Goal: Information Seeking & Learning: Learn about a topic

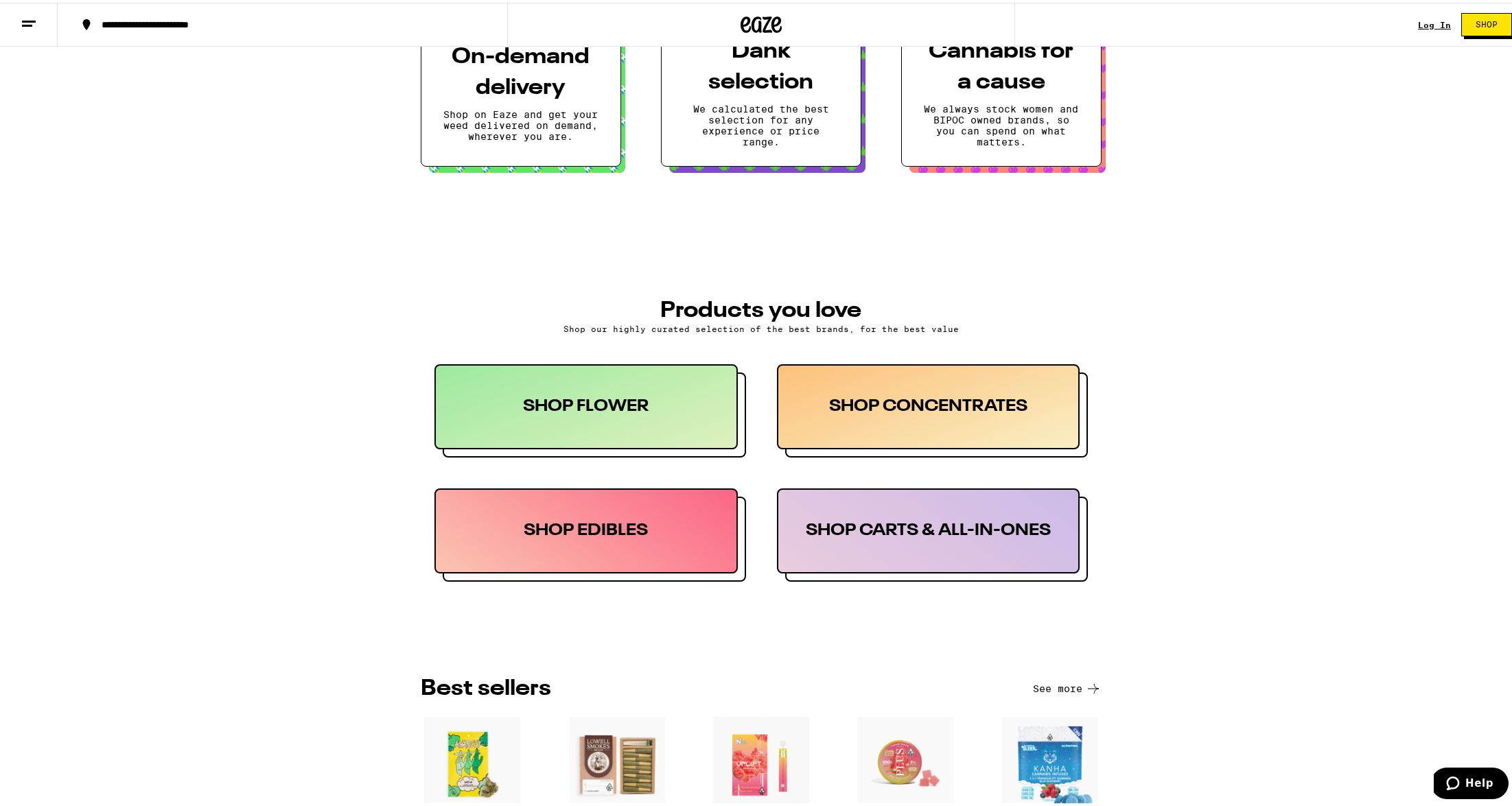
scroll to position [704, 0]
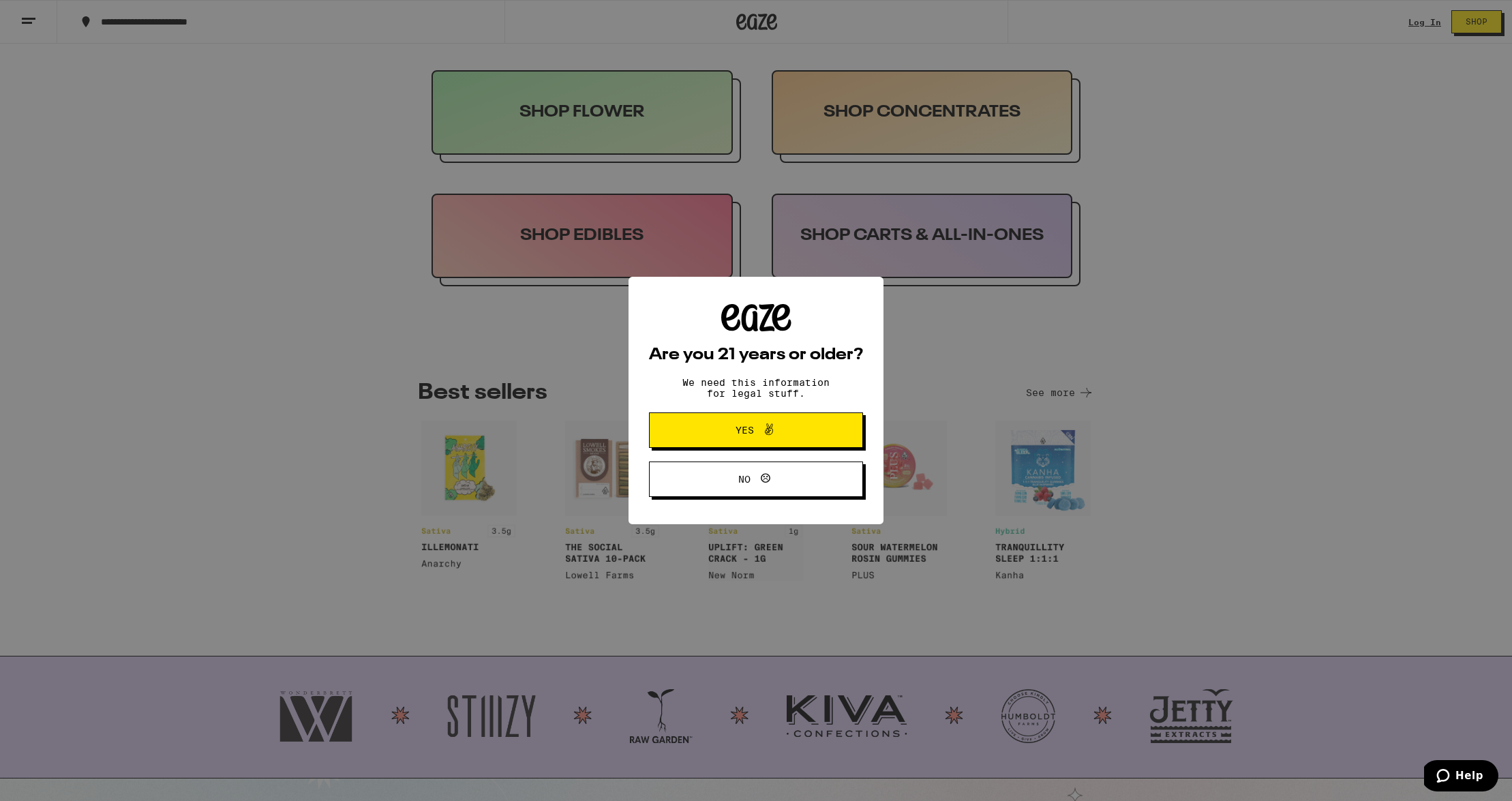
drag, startPoint x: 1377, startPoint y: 368, endPoint x: 1236, endPoint y: 368, distance: 141.0
click at [1377, 368] on div "Are you 21 years or older? We need this information for legal stuff. Yes No" at bounding box center [756, 400] width 1512 height 801
click at [779, 439] on span "Yes" at bounding box center [756, 430] width 104 height 18
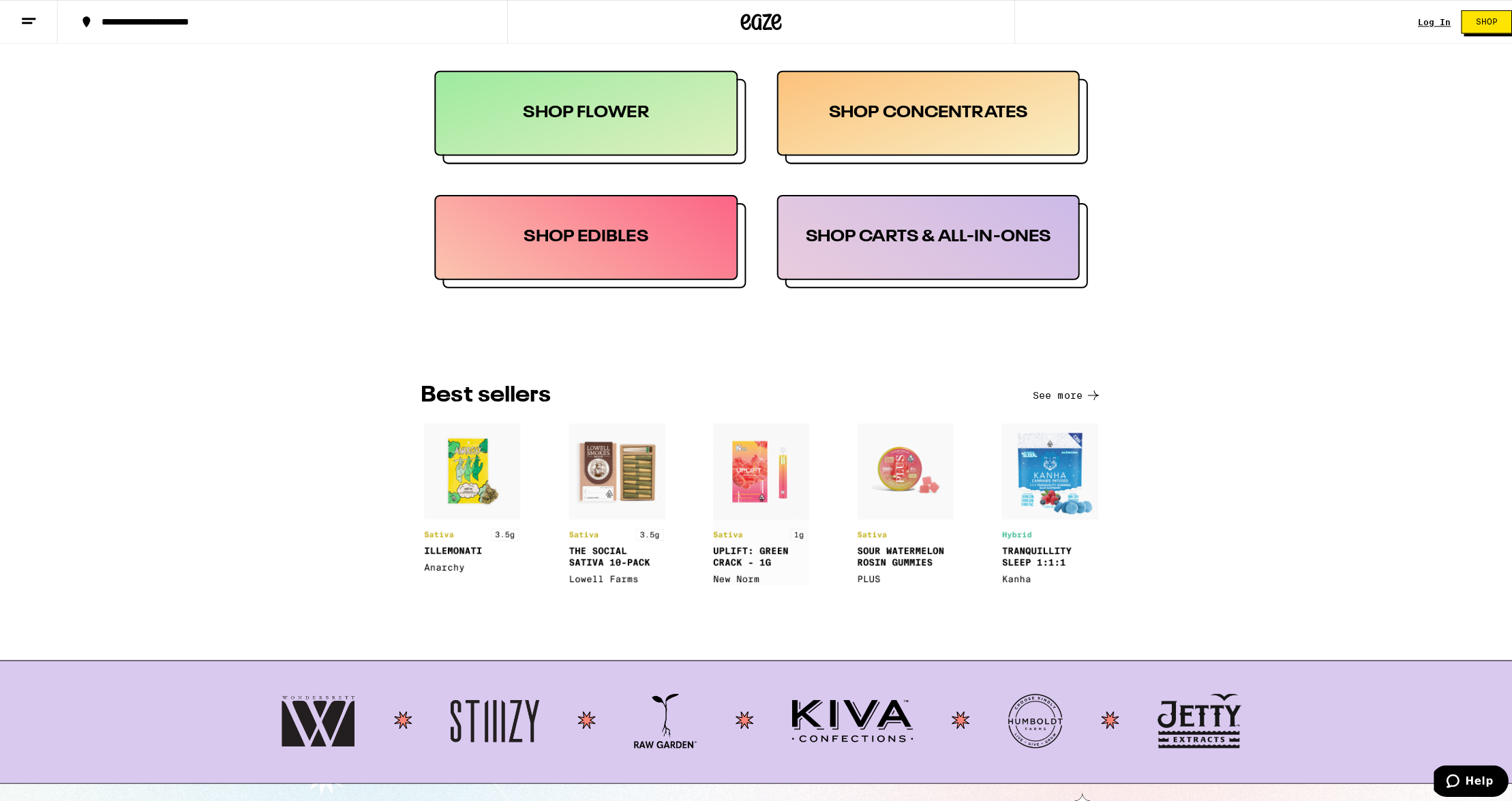
scroll to position [0, 0]
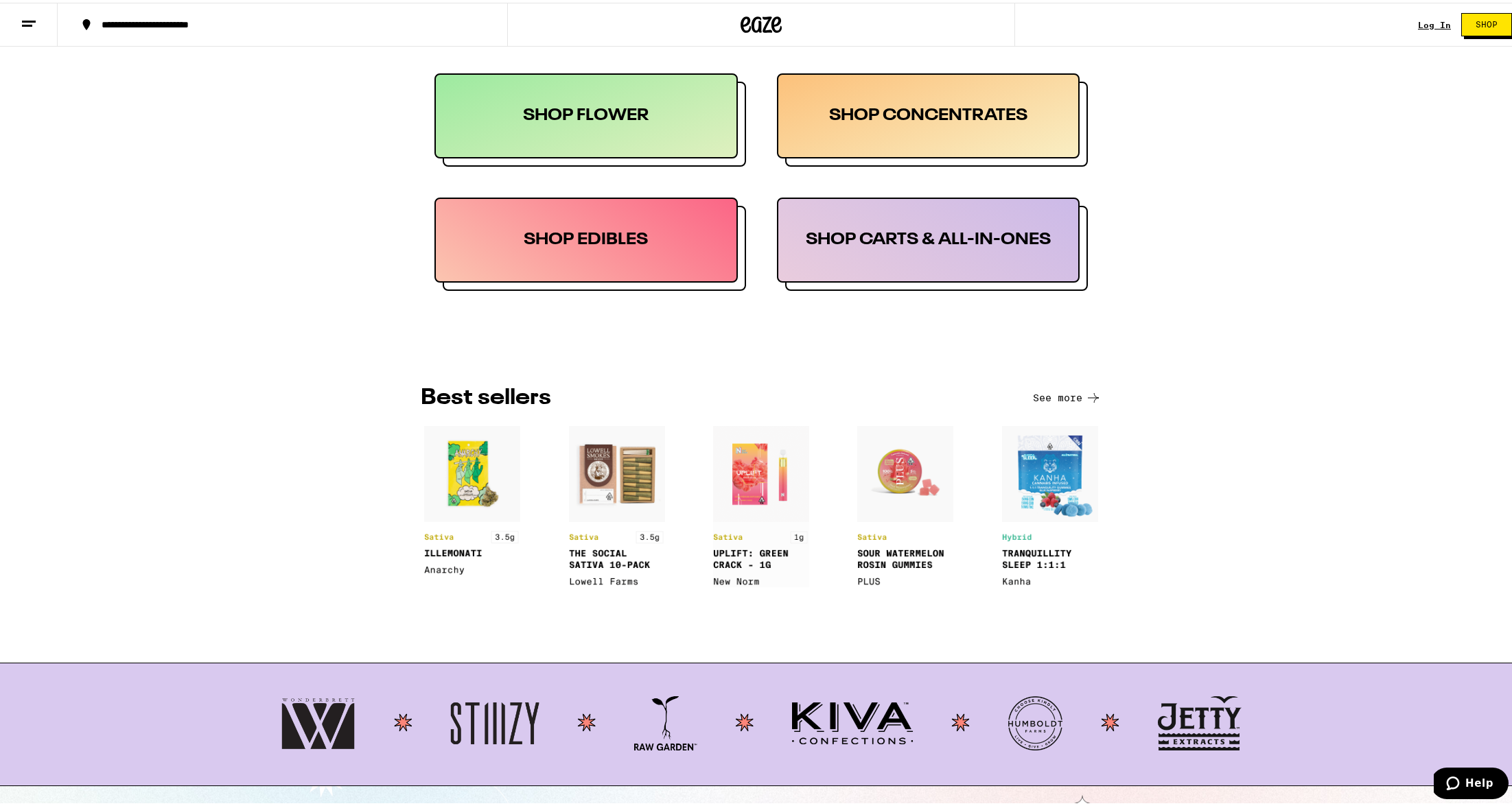
click at [22, 23] on line at bounding box center [26, 23] width 11 height 0
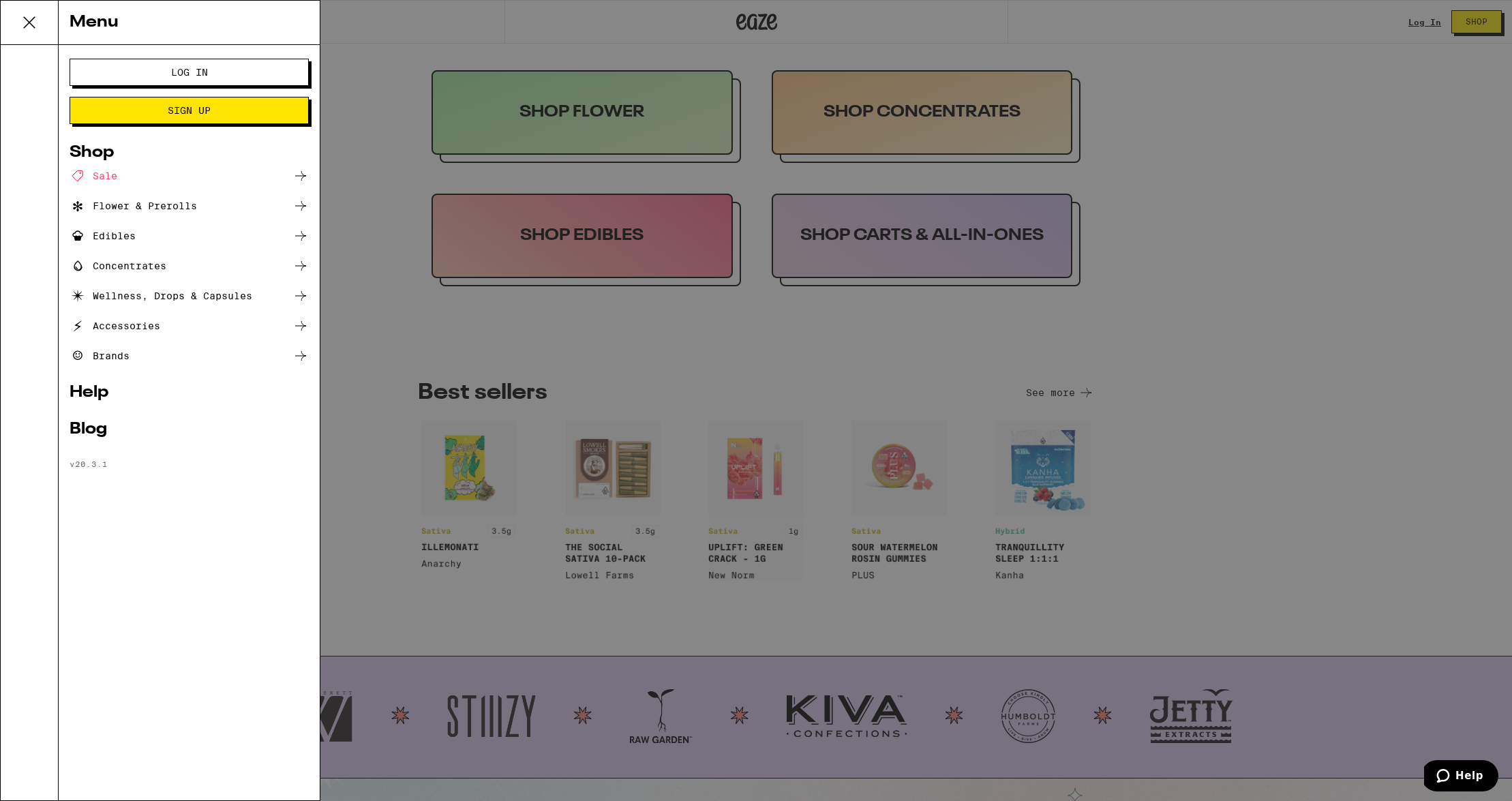
click at [106, 426] on div "Blog" at bounding box center [189, 429] width 239 height 17
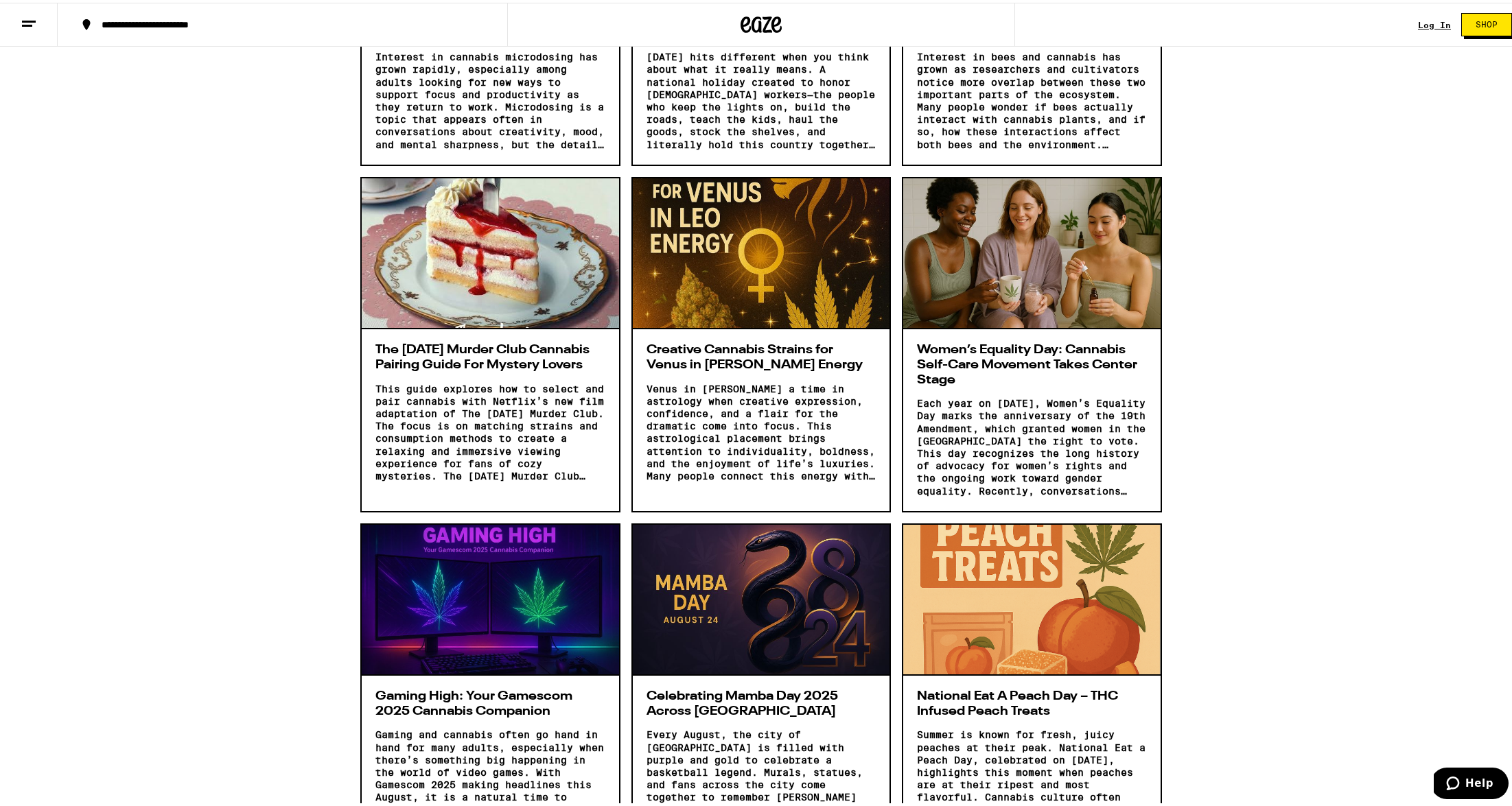
scroll to position [2181, 0]
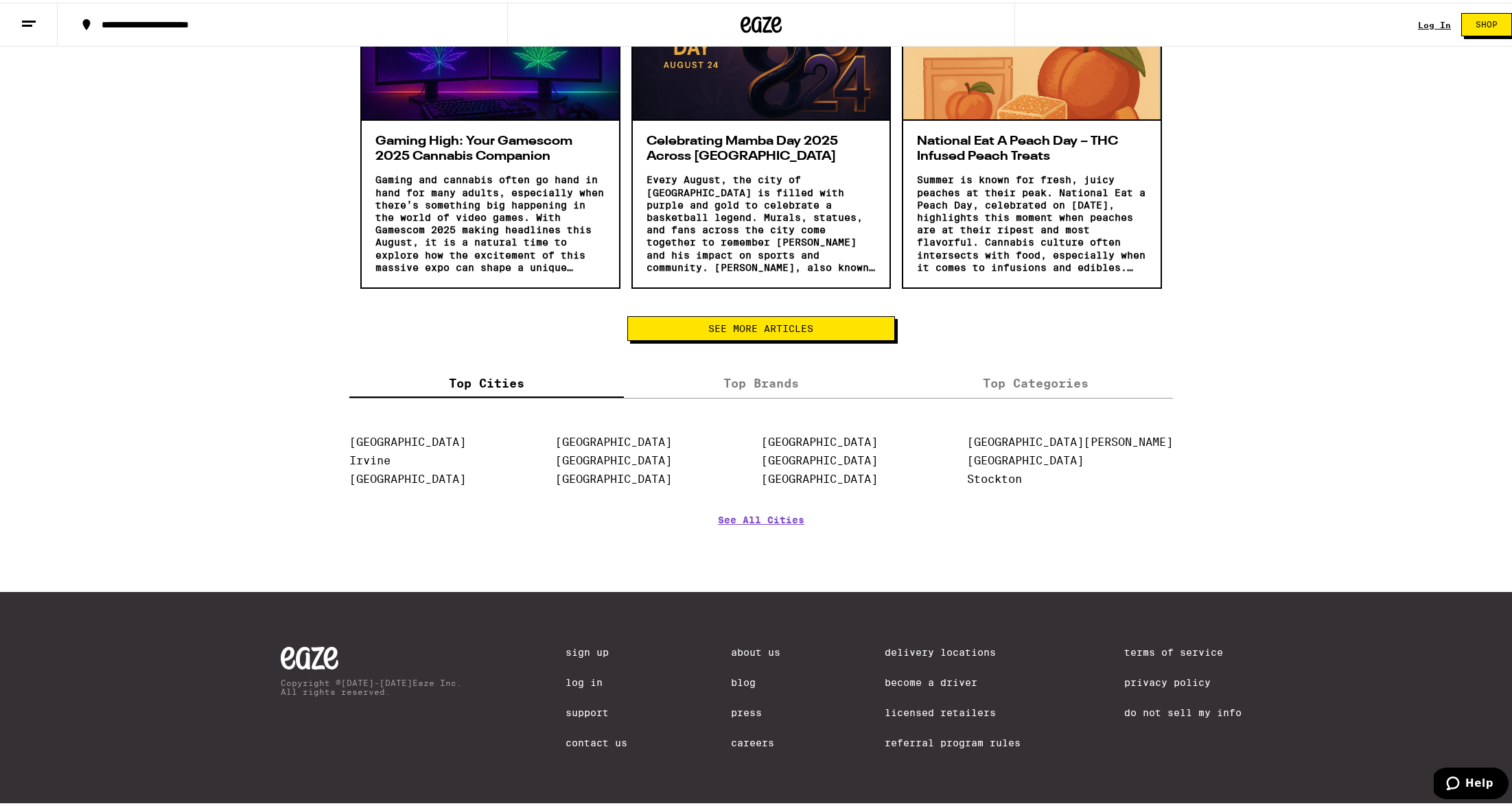
click at [740, 735] on link "Careers" at bounding box center [756, 740] width 49 height 11
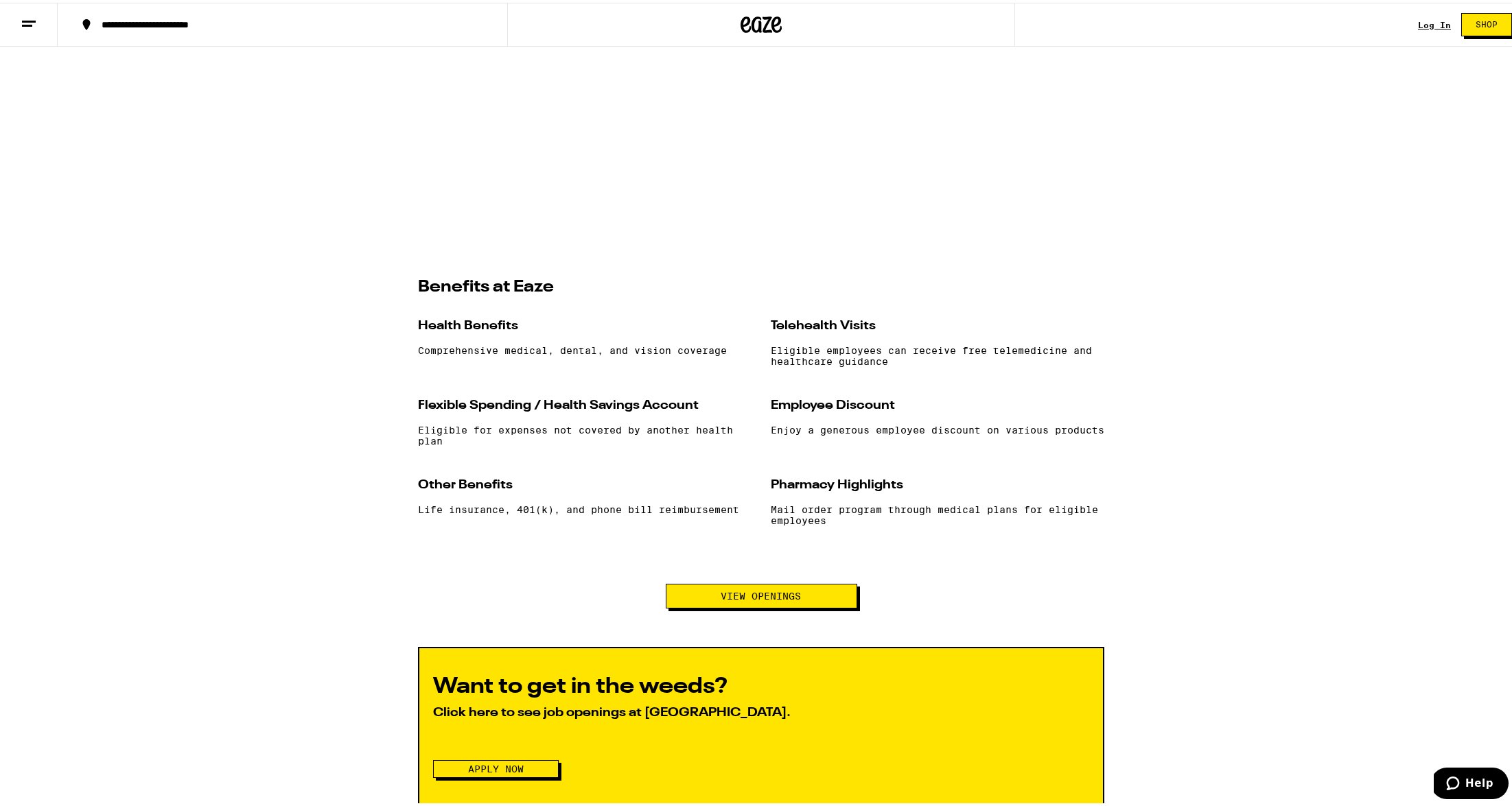
scroll to position [1054, 0]
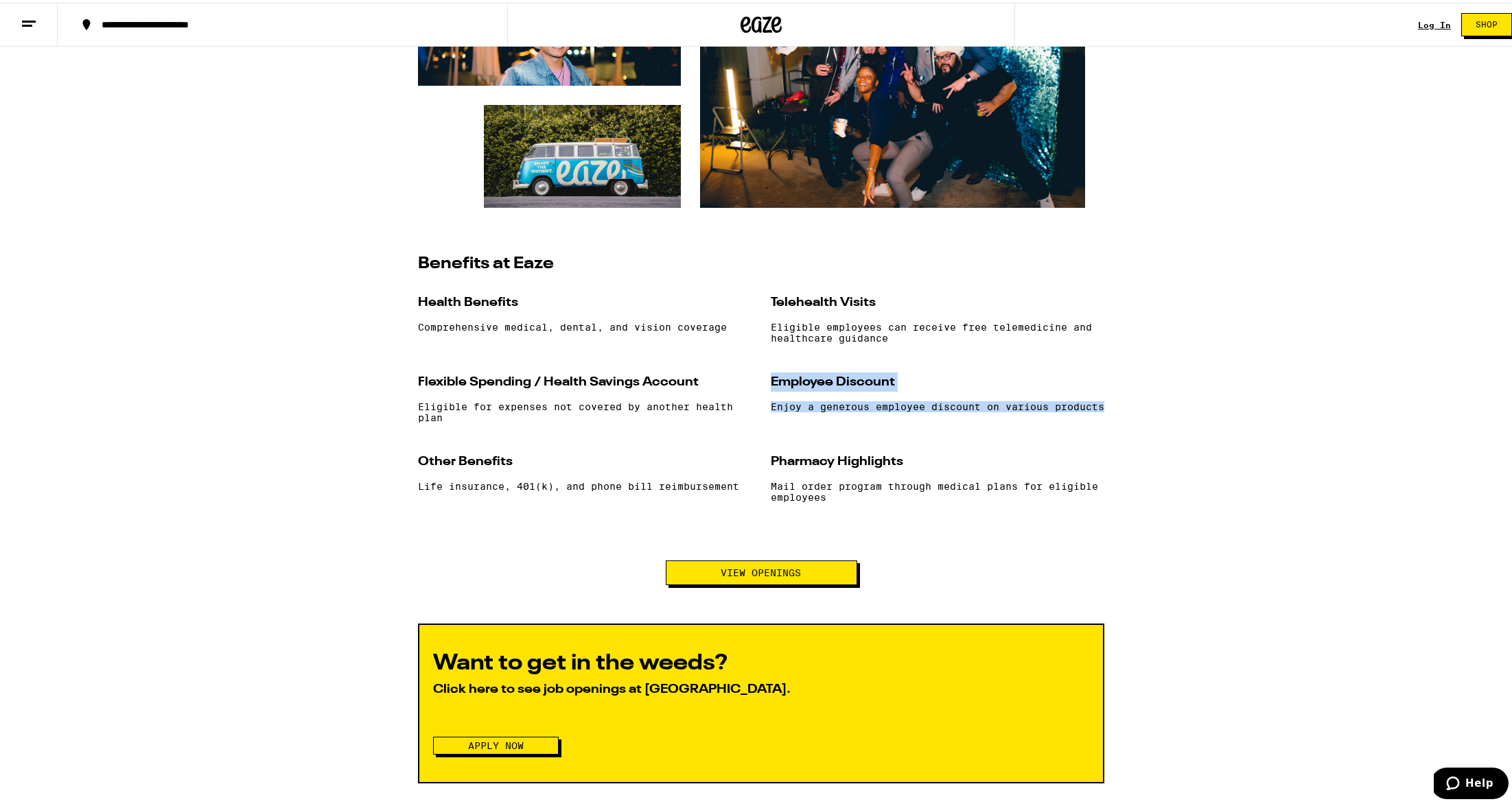
drag, startPoint x: 763, startPoint y: 382, endPoint x: 825, endPoint y: 426, distance: 76.0
click at [825, 426] on div "Health Benefits Comprehensive medical, dental, and vision coverage Telehealth V…" at bounding box center [761, 400] width 686 height 219
copy div "Employee Discount Enjoy a generous employee discount on various products"
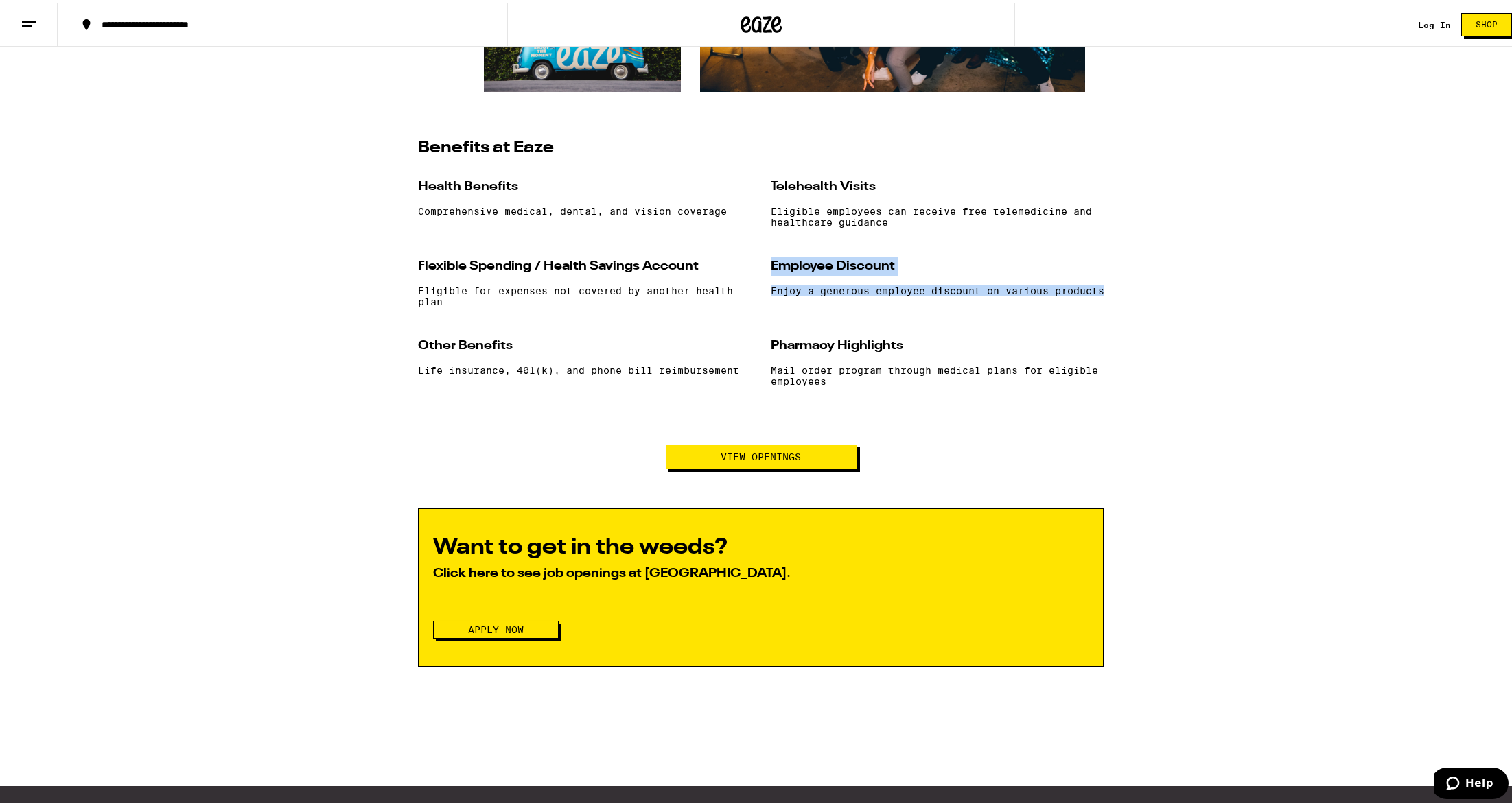
scroll to position [1334, 0]
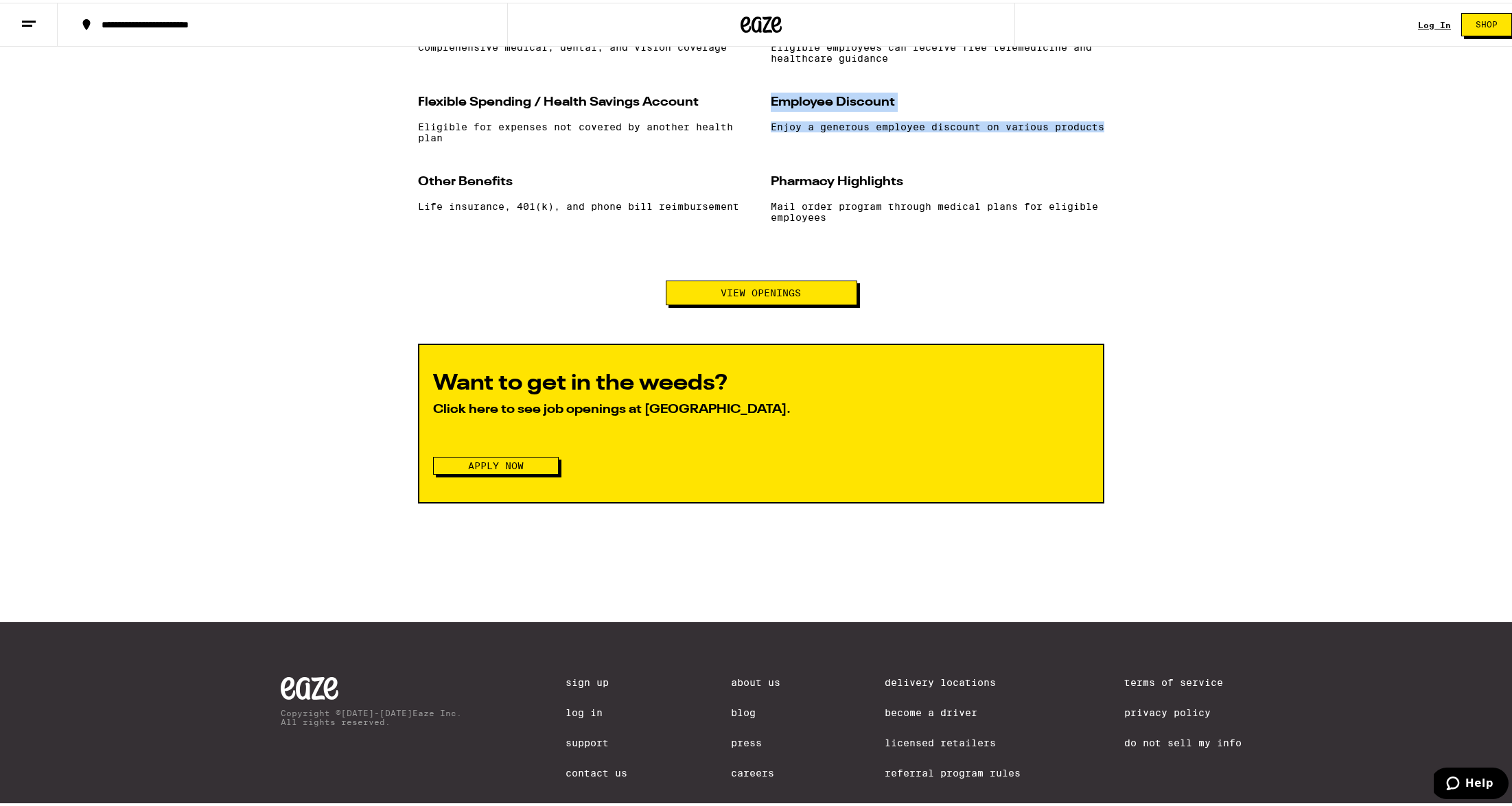
click at [529, 472] on button "Apply Now" at bounding box center [496, 463] width 125 height 18
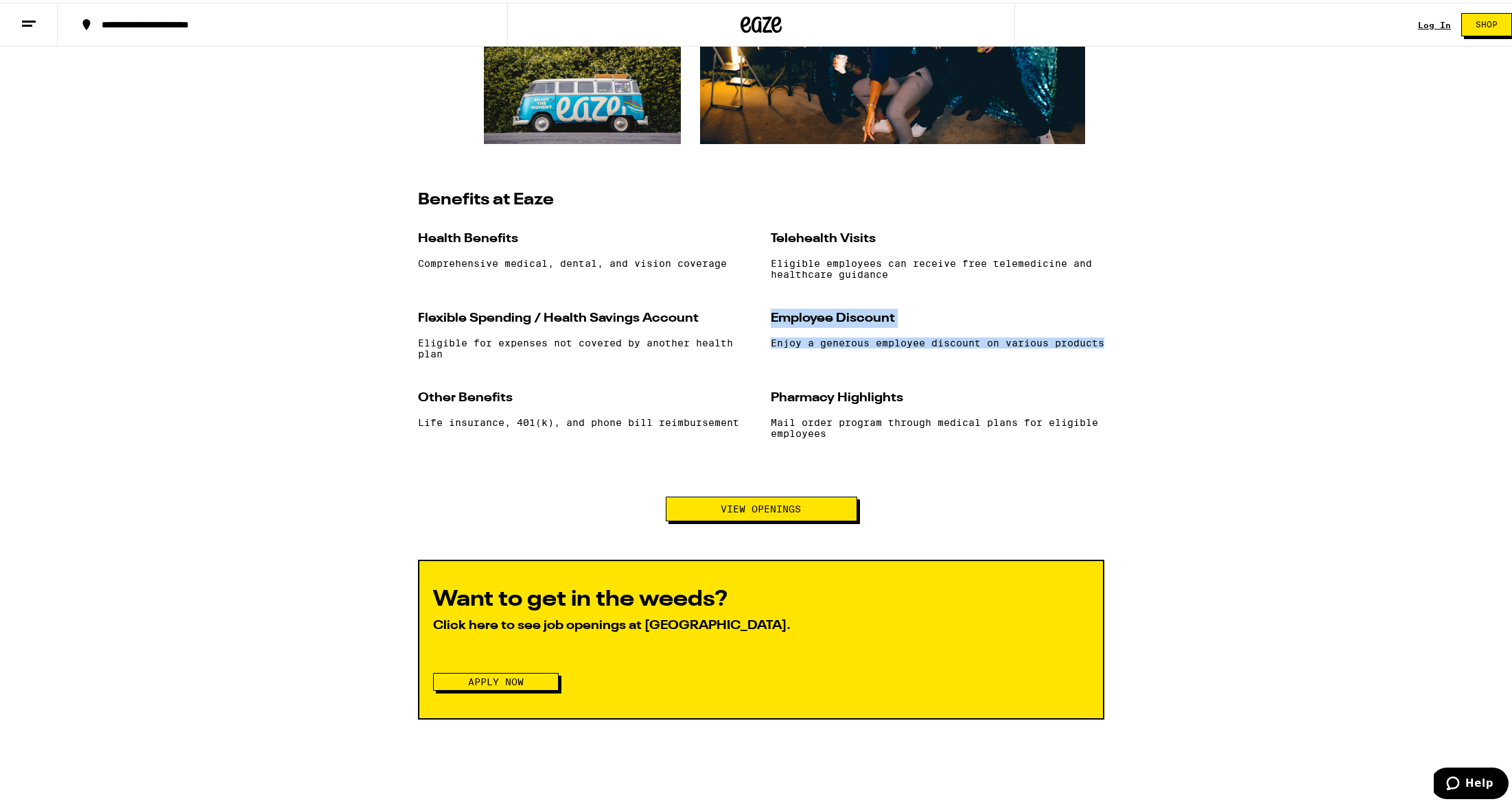
scroll to position [1364, 0]
